Goal: Find specific page/section: Find specific page/section

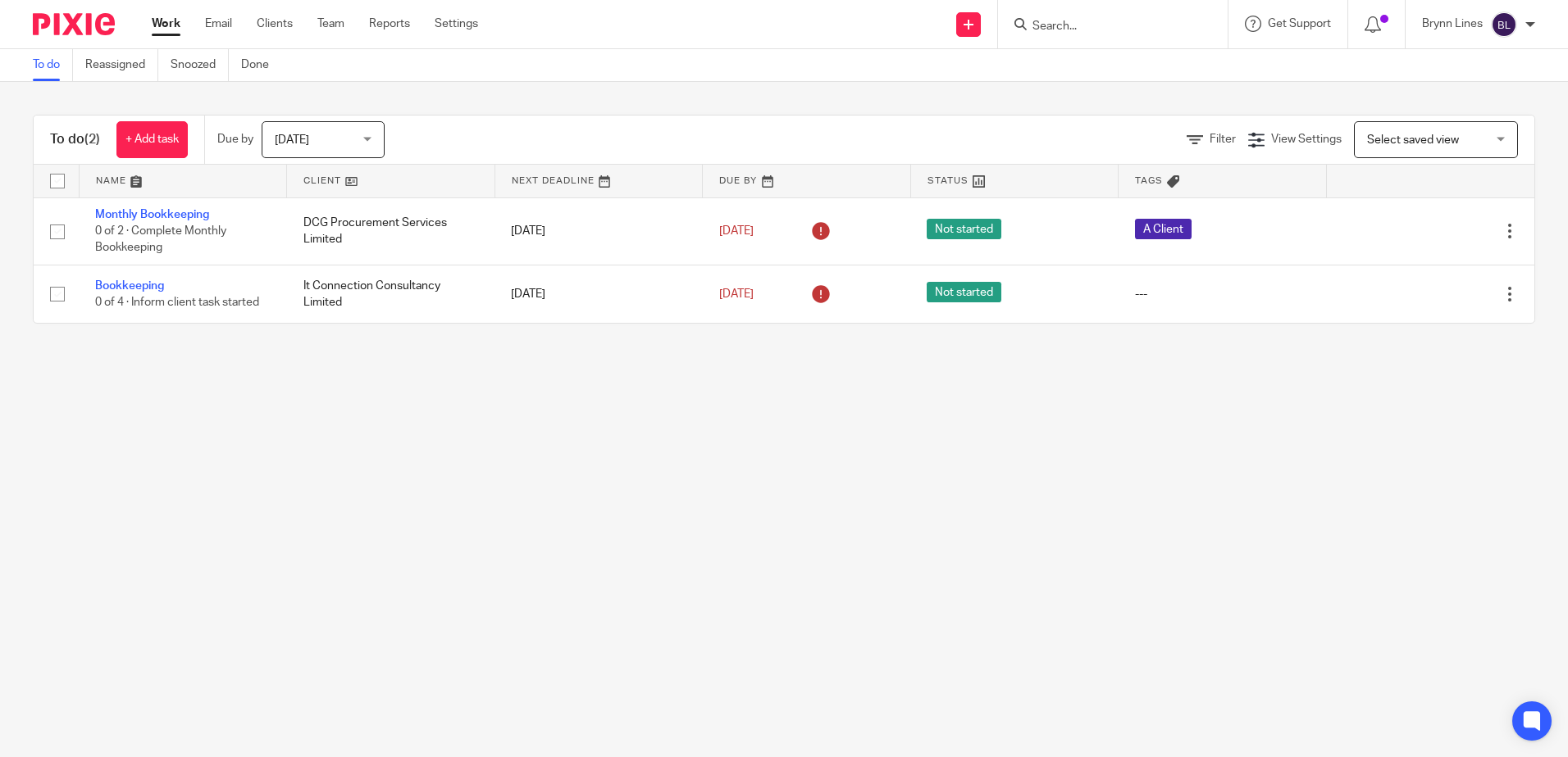
click at [1082, 30] on input "Search" at bounding box center [1105, 27] width 148 height 15
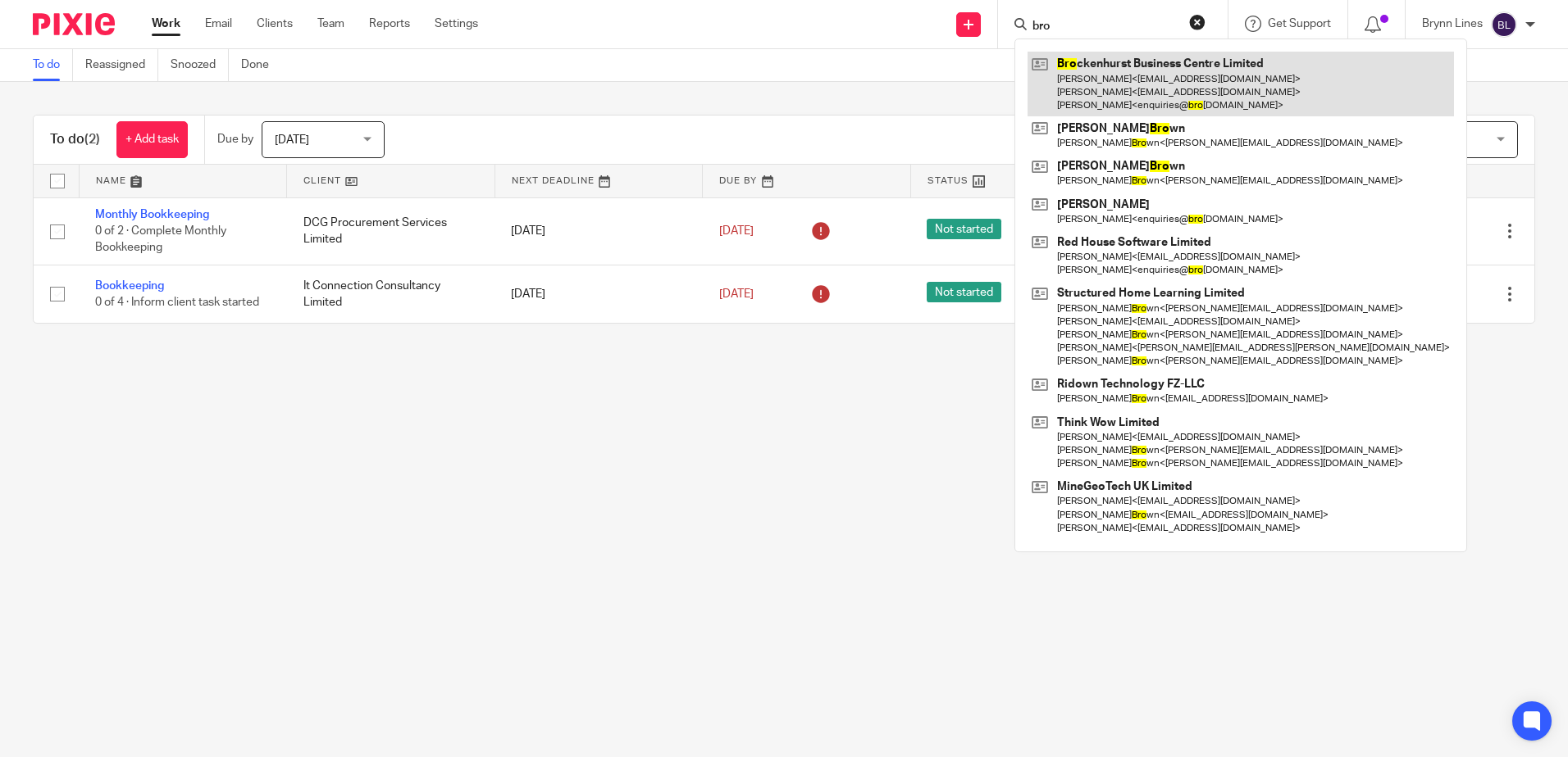
type input "bro"
click at [1123, 74] on link at bounding box center [1241, 84] width 427 height 65
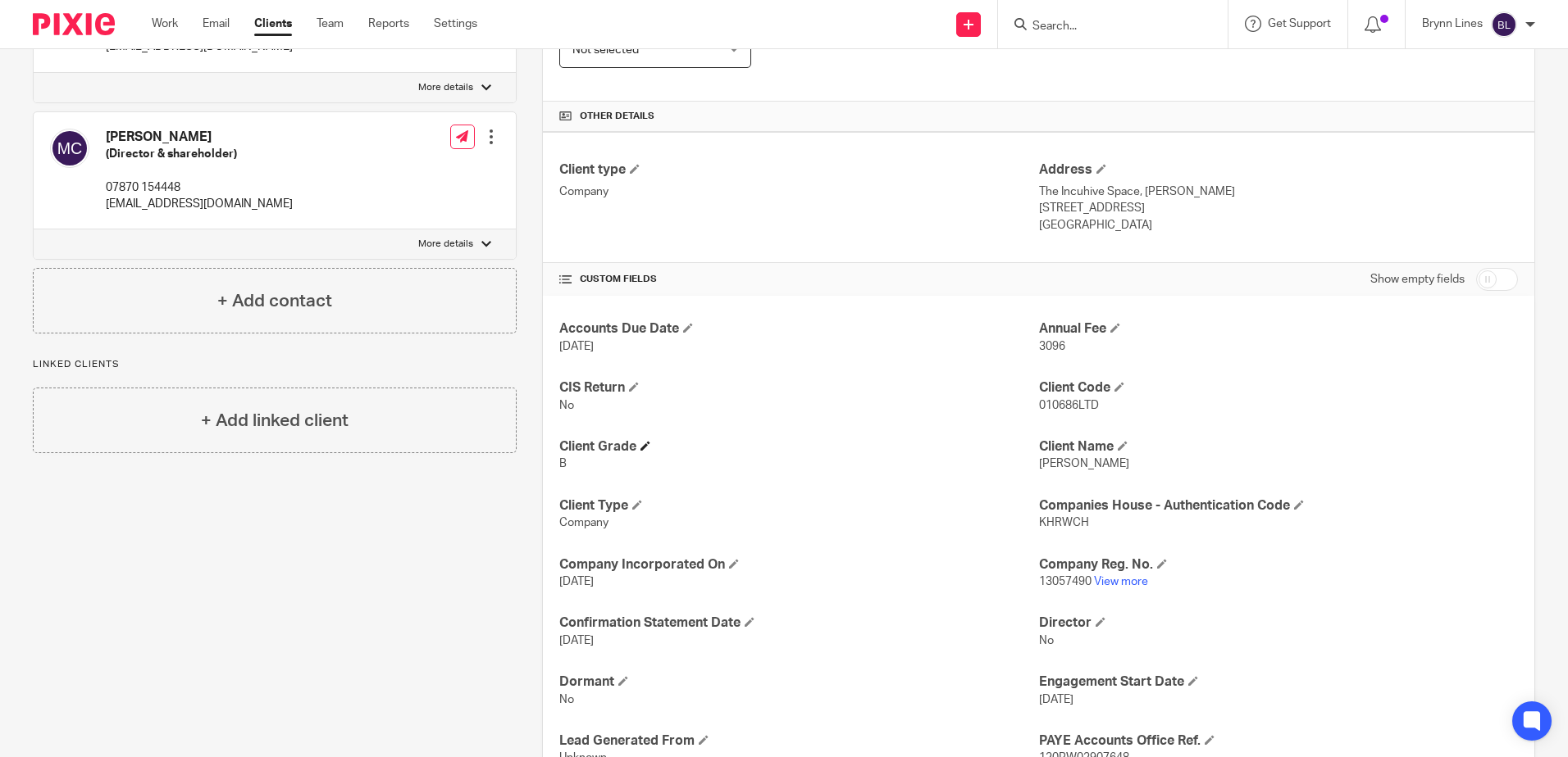
scroll to position [574, 0]
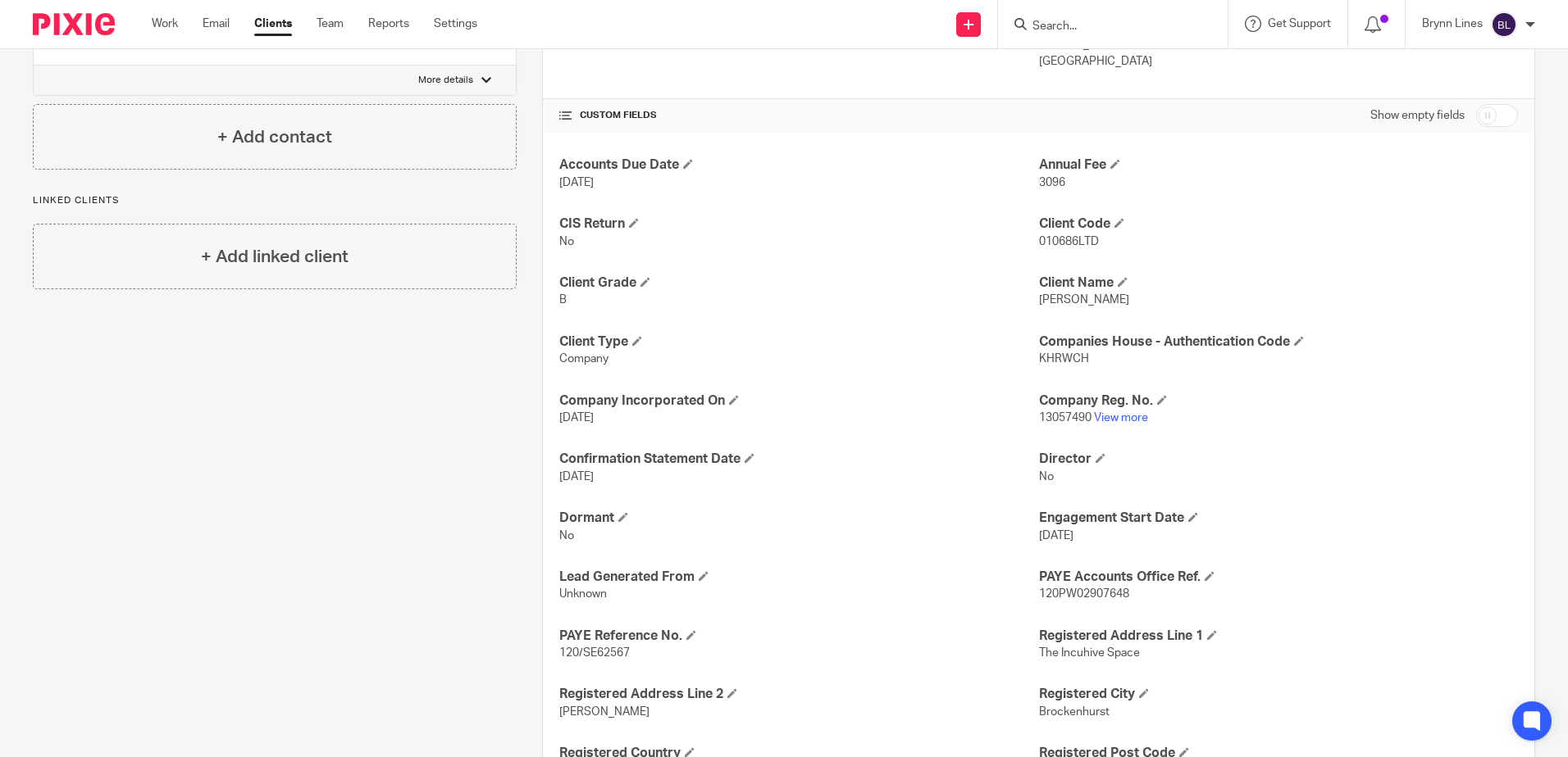
click at [1060, 359] on span "KHRWCH" at bounding box center [1064, 359] width 50 height 12
copy span "KHRWCH"
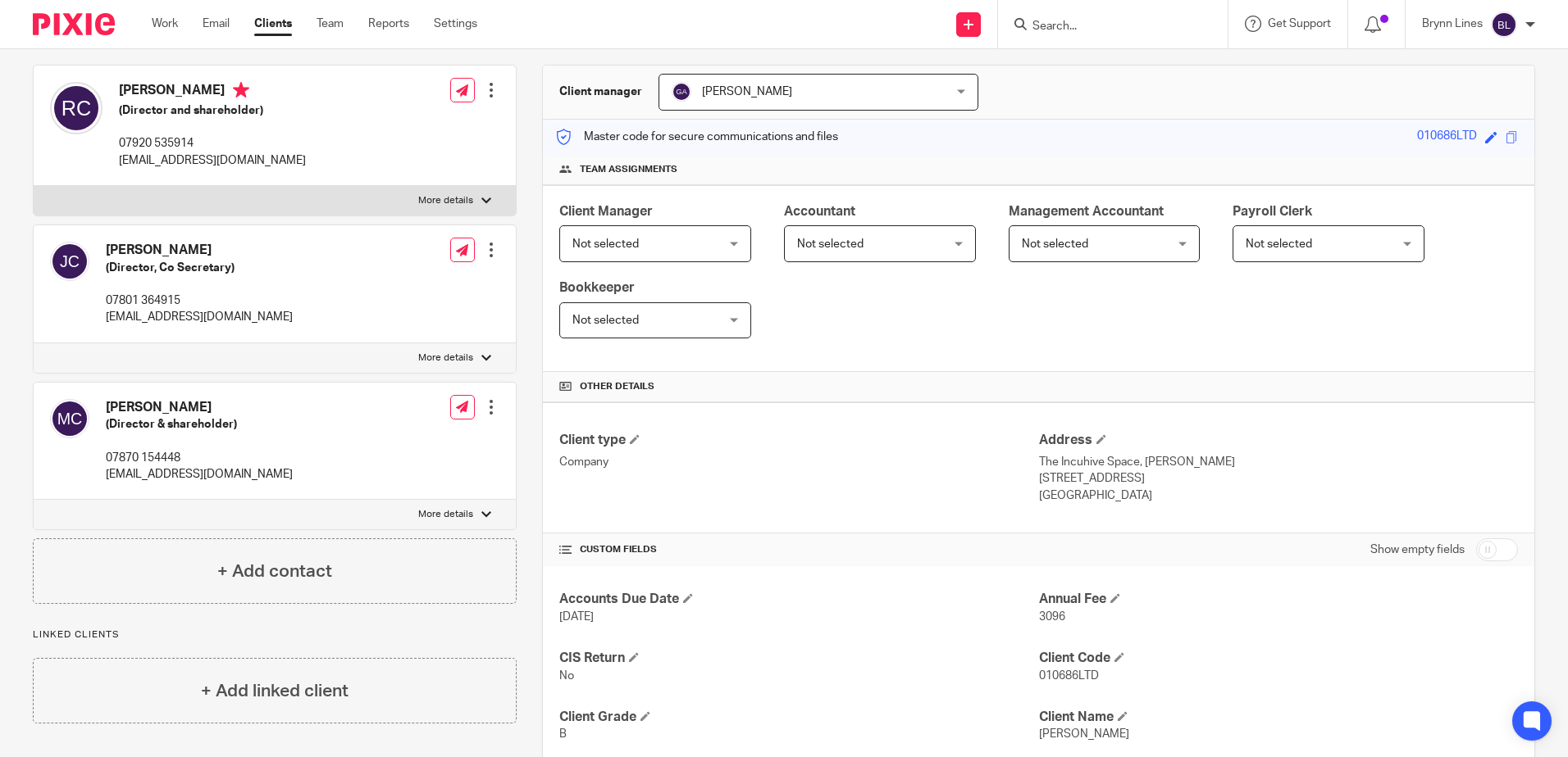
scroll to position [0, 0]
